Goal: Task Accomplishment & Management: Complete application form

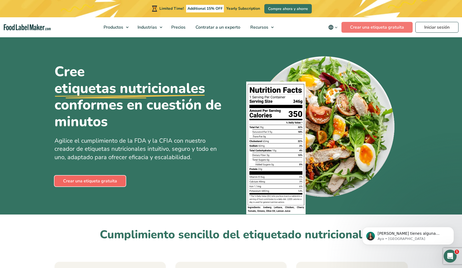
click at [103, 181] on link "Crear una etiqueta gratuita" at bounding box center [89, 180] width 71 height 11
